Goal: Find specific page/section: Find specific page/section

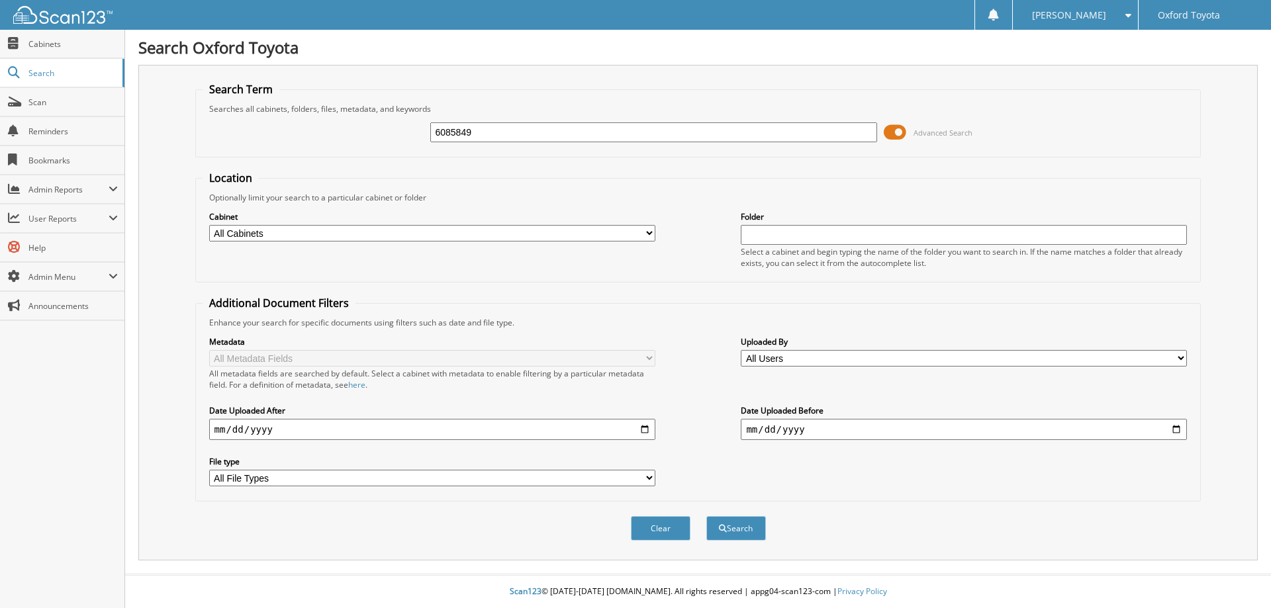
type input "6085849"
click at [706, 516] on button "Search" at bounding box center [736, 528] width 60 height 24
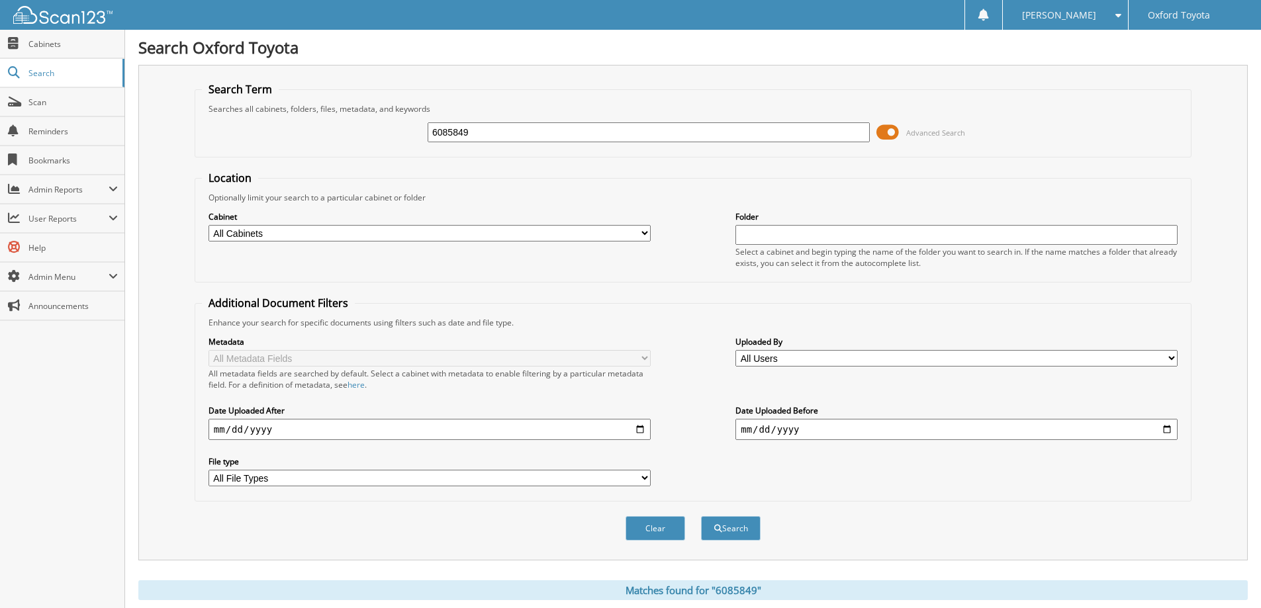
scroll to position [183, 0]
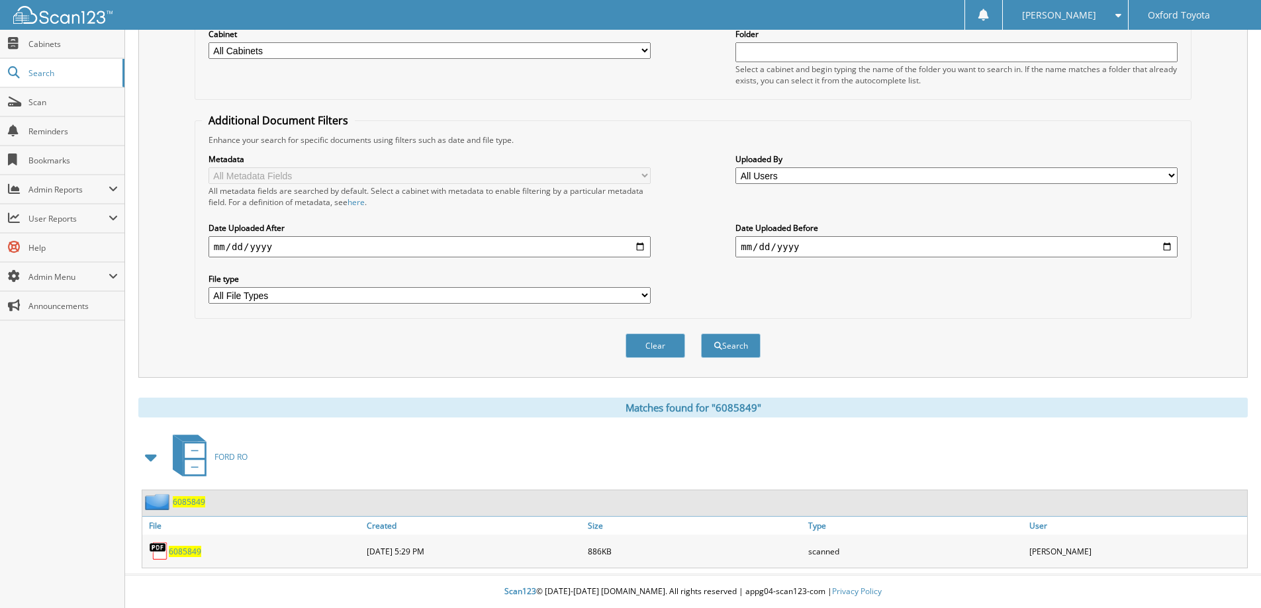
click at [174, 550] on span "6085849" at bounding box center [185, 551] width 32 height 11
click at [38, 93] on link "Scan" at bounding box center [62, 102] width 124 height 28
